Goal: Feedback & Contribution: Contribute content

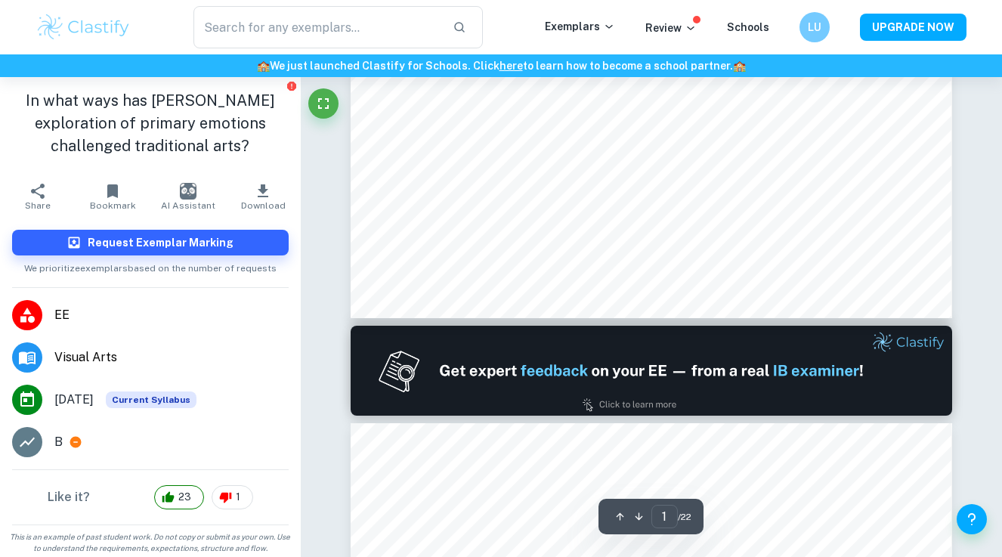
scroll to position [626, 0]
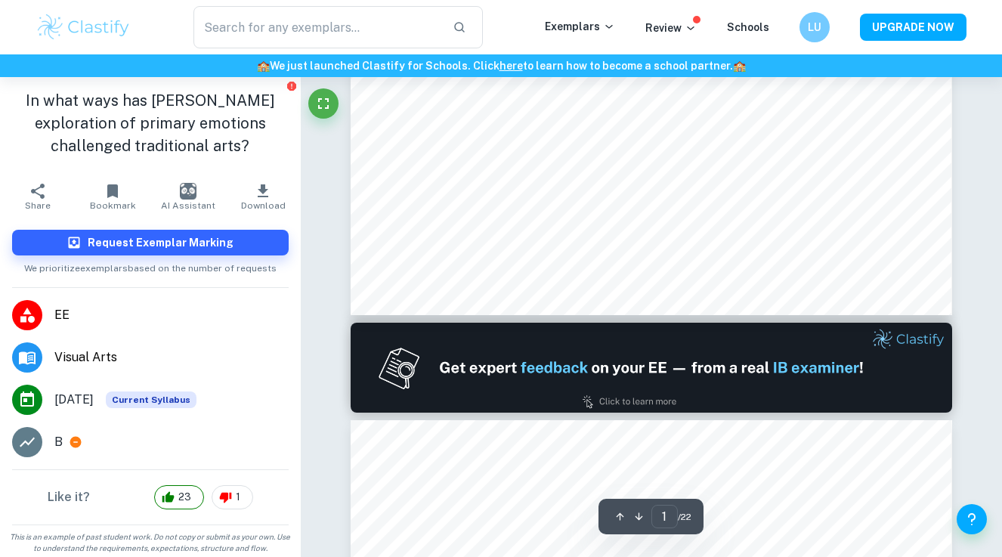
click at [744, 382] on img at bounding box center [651, 368] width 601 height 90
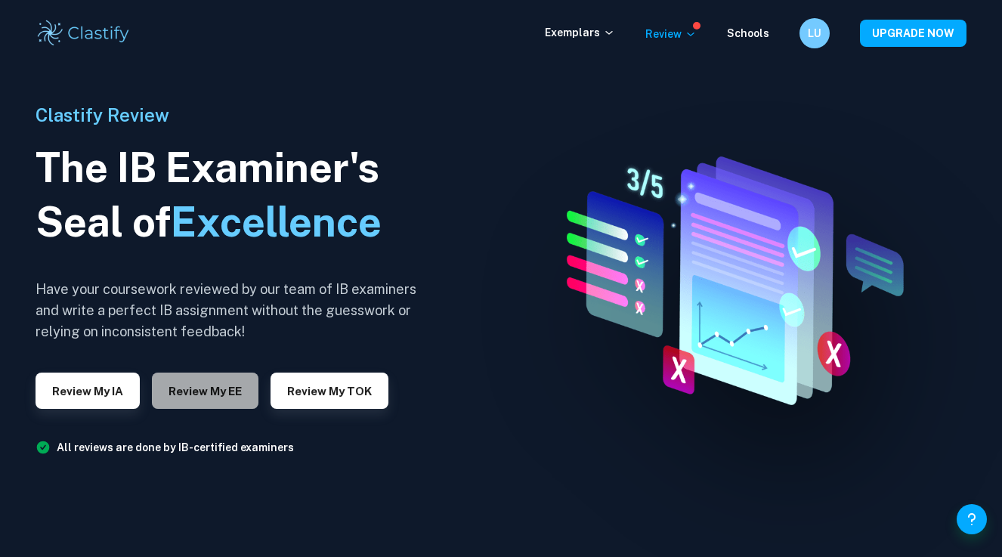
click at [215, 391] on button "Review my EE" at bounding box center [205, 391] width 107 height 36
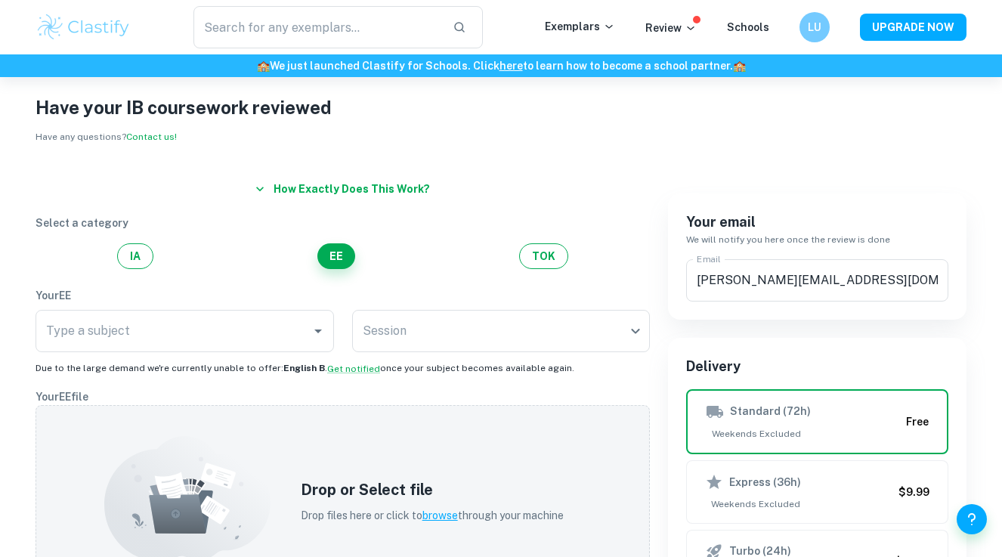
scroll to position [27, 0]
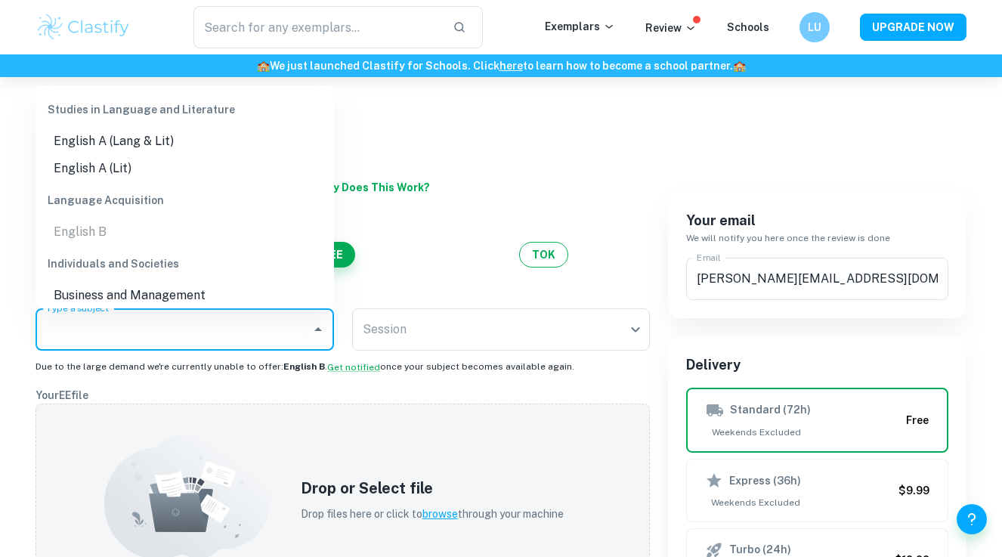
click at [194, 332] on input "Type a subject" at bounding box center [173, 329] width 262 height 29
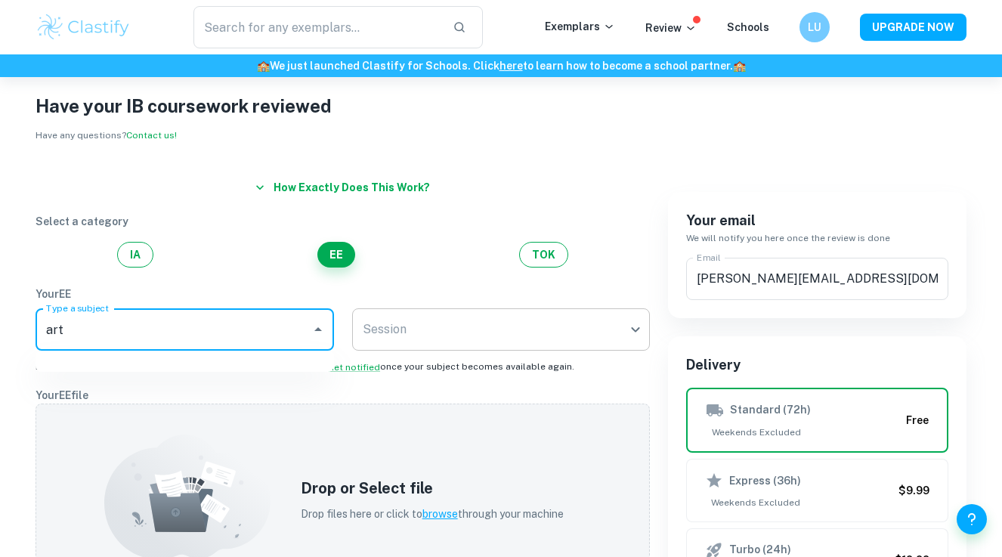
type input "art"
click at [382, 324] on body "We value your privacy We use cookies to enhance your browsing experience, serve…" at bounding box center [501, 328] width 1002 height 557
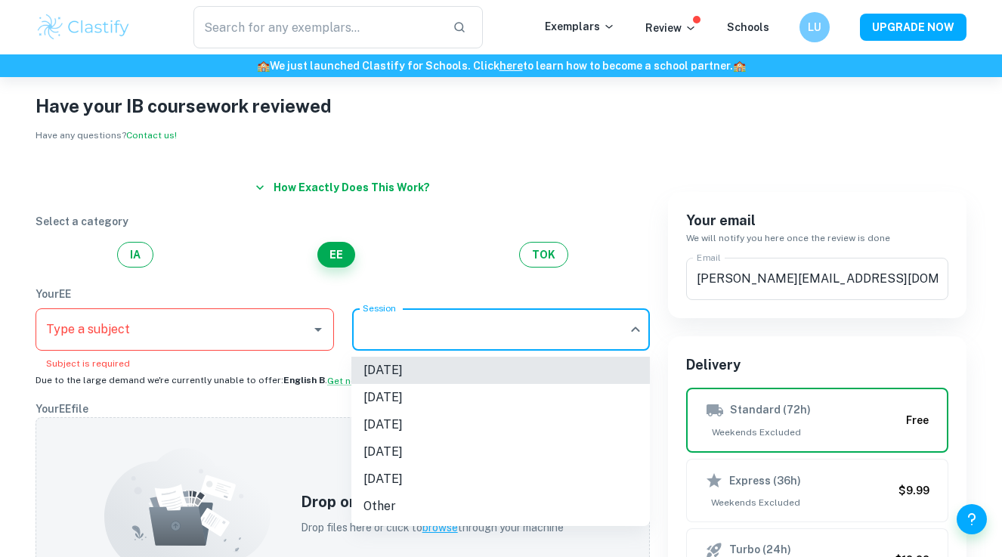
click at [201, 305] on div at bounding box center [501, 278] width 1002 height 557
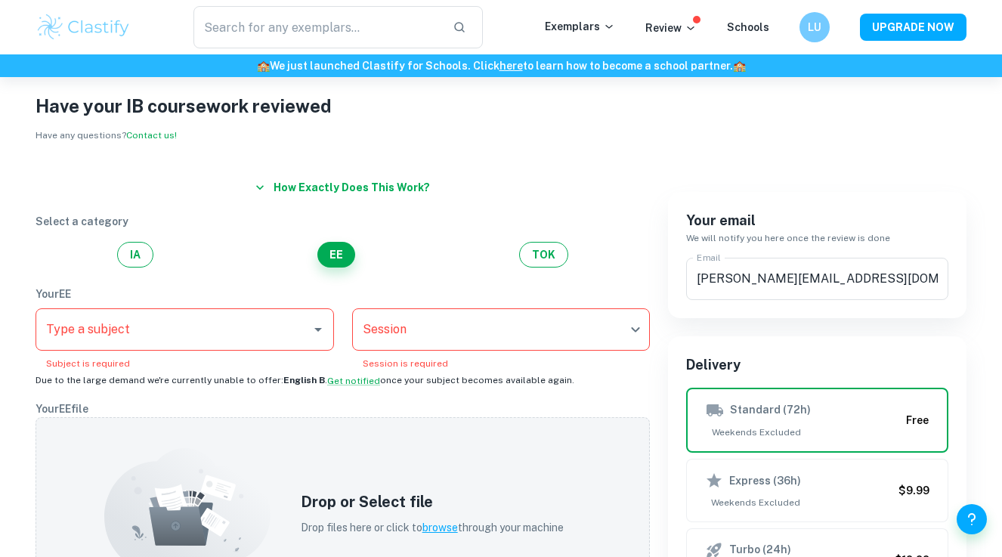
click at [163, 336] on input "Type a subject" at bounding box center [173, 329] width 262 height 29
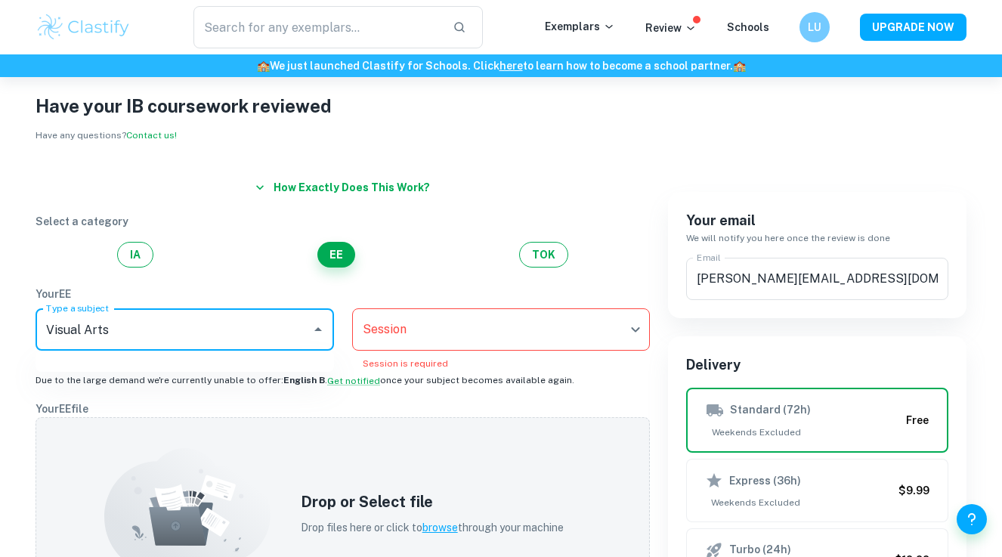
type input "Visual Arts"
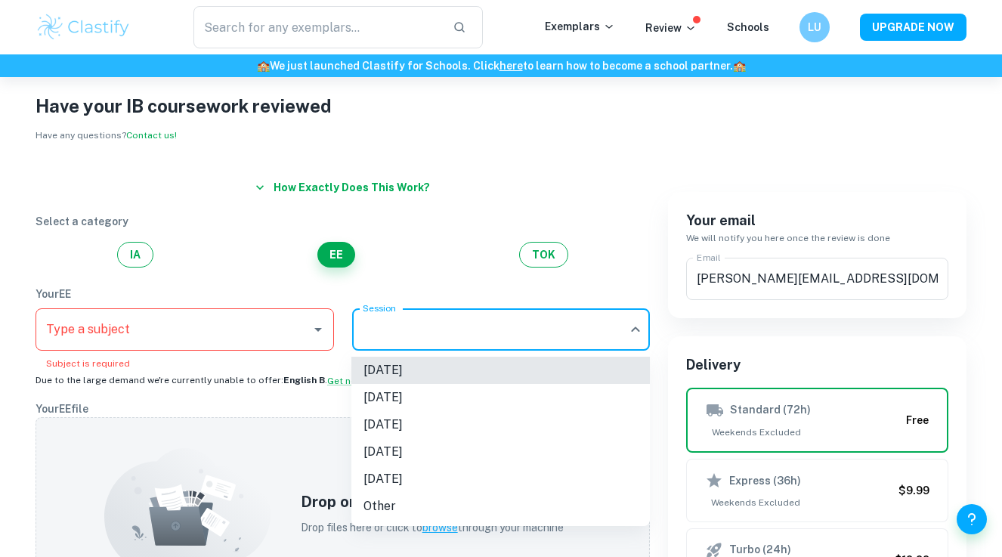
click at [519, 342] on body "We value your privacy We use cookies to enhance your browsing experience, serve…" at bounding box center [501, 328] width 1002 height 557
click at [234, 330] on div at bounding box center [501, 278] width 1002 height 557
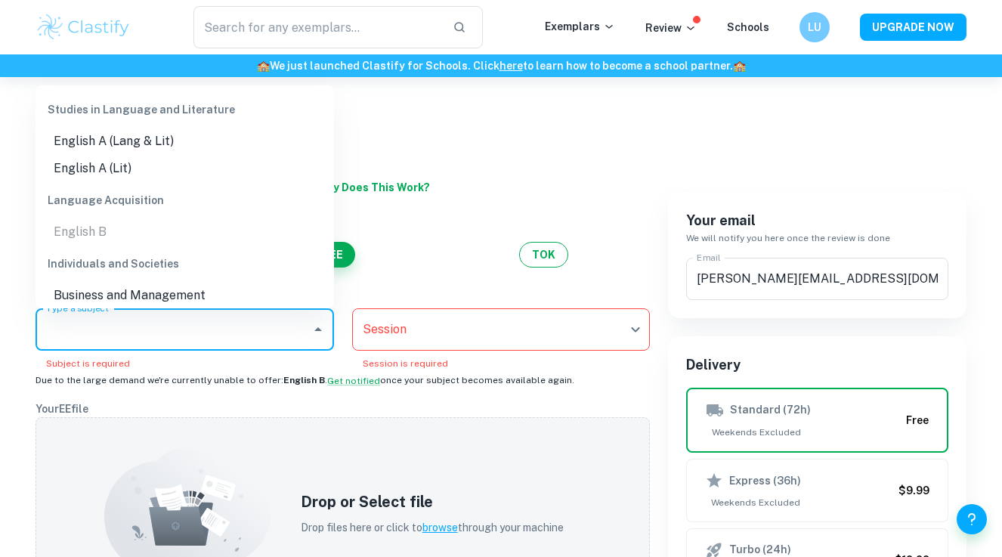
click at [236, 323] on input "Type a subject" at bounding box center [173, 329] width 262 height 29
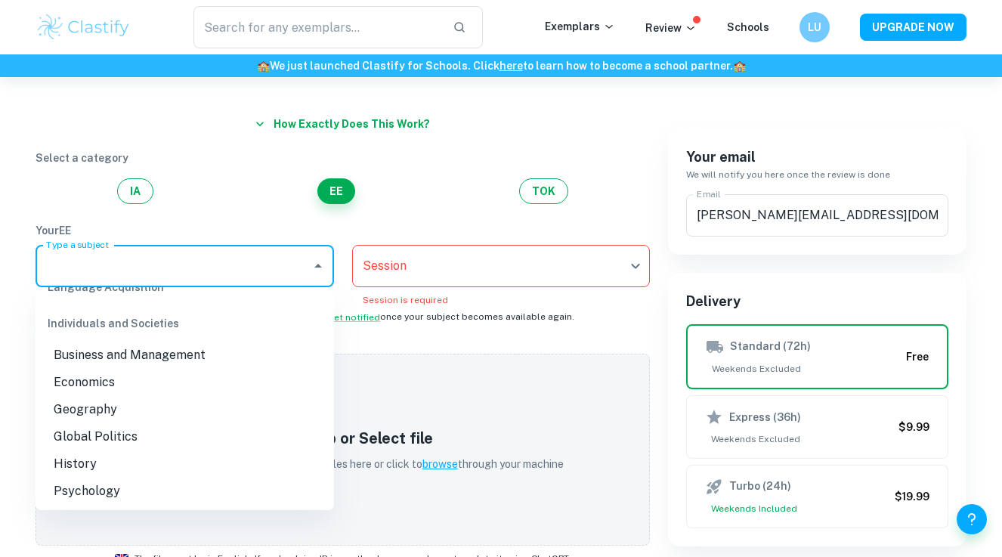
scroll to position [0, 0]
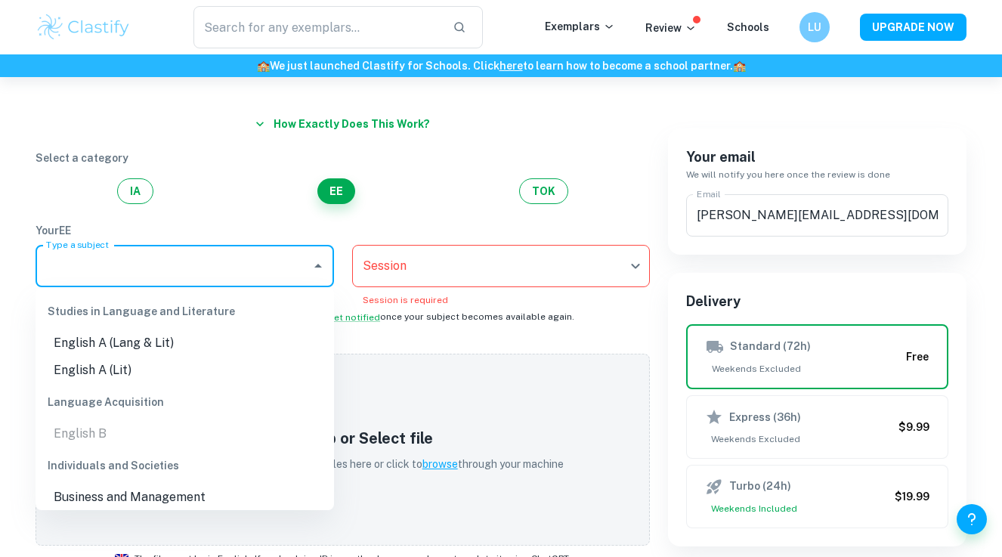
click at [461, 177] on div "Select a category IA EE TOK" at bounding box center [343, 177] width 614 height 54
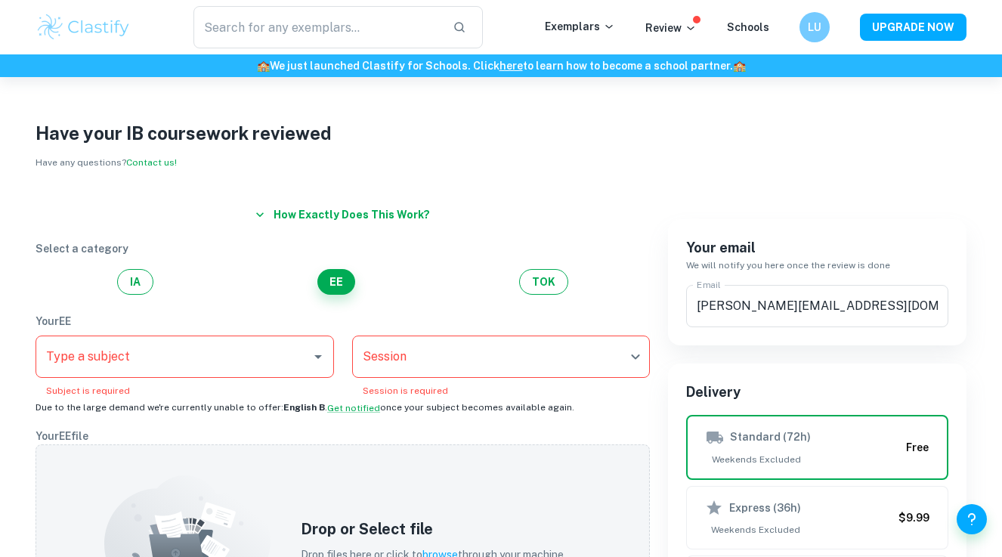
click at [504, 292] on div "IA EE TOK" at bounding box center [343, 282] width 614 height 26
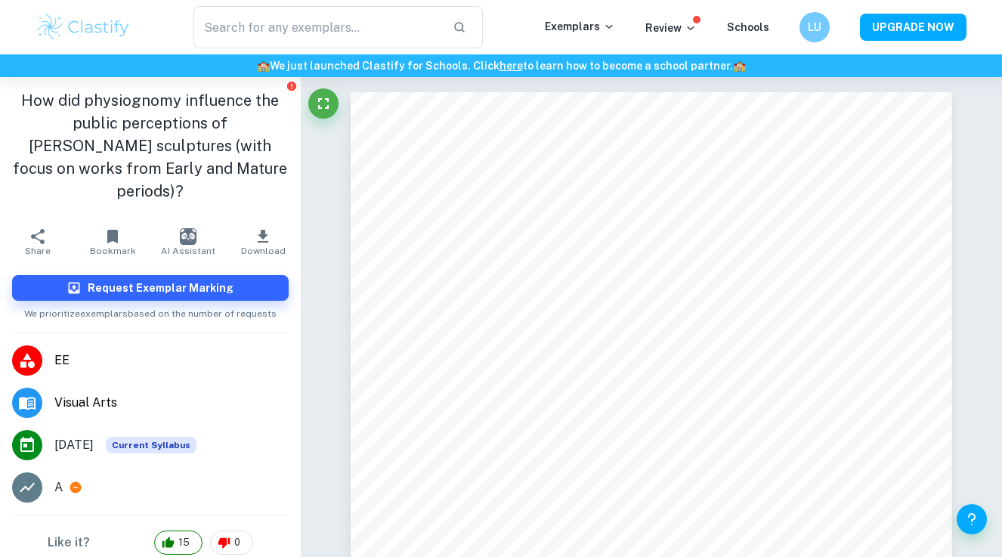
scroll to position [14628, 0]
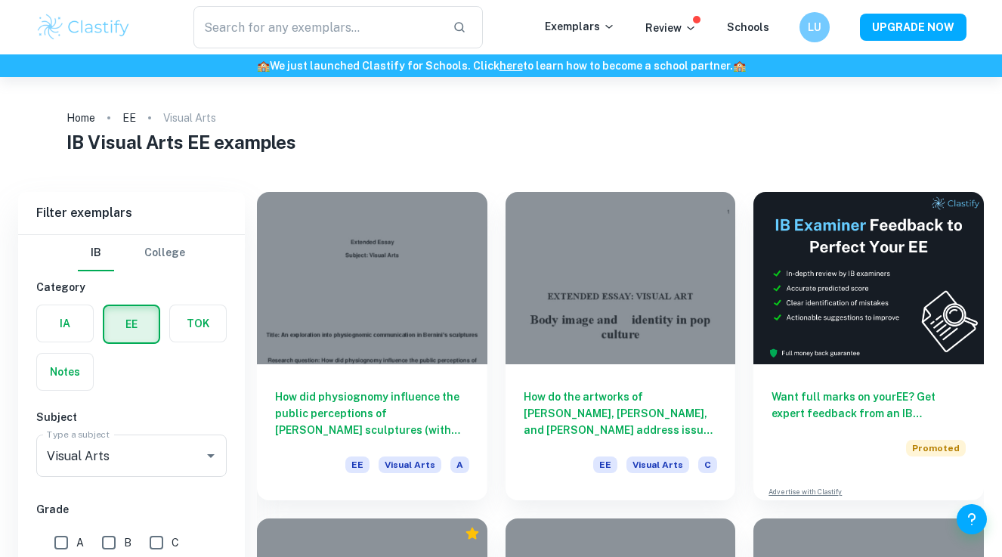
scroll to position [437, 0]
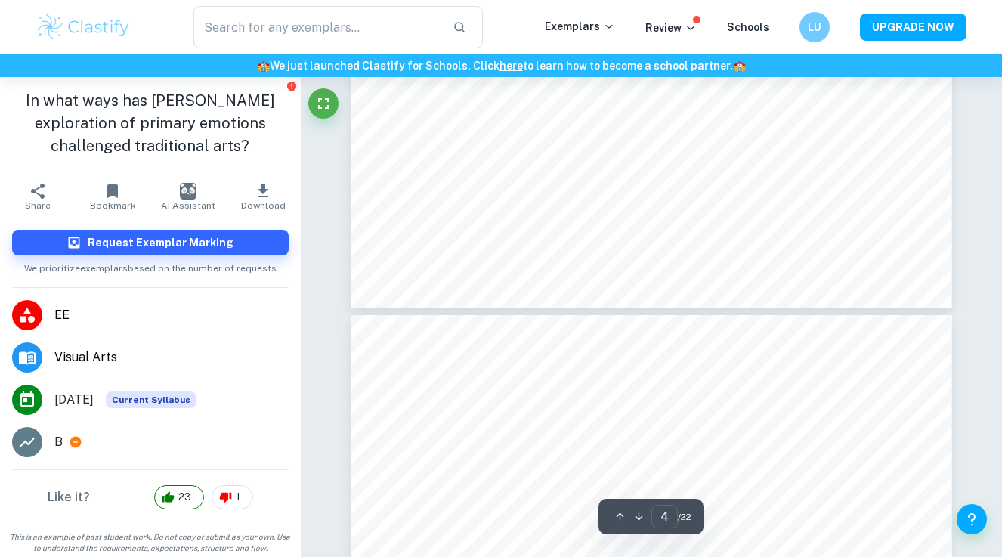
type input "5"
